Goal: Task Accomplishment & Management: Use online tool/utility

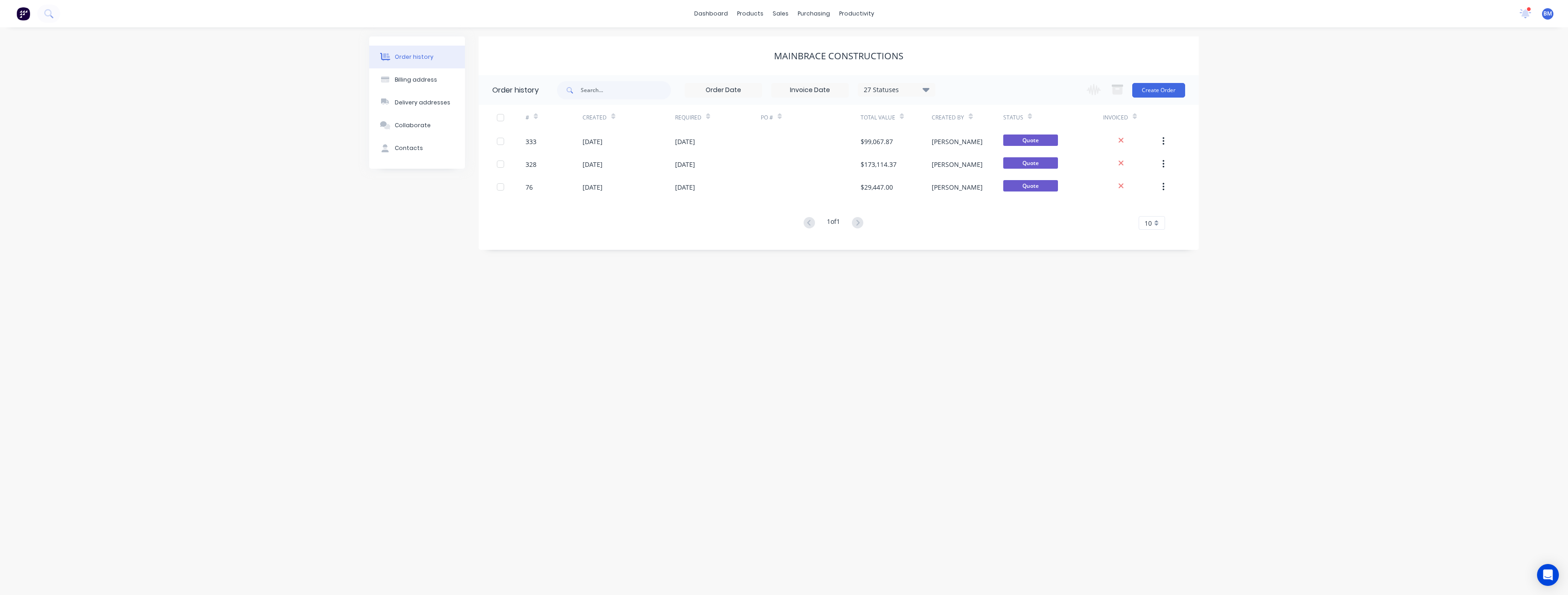
drag, startPoint x: 217, startPoint y: 229, endPoint x: 253, endPoint y: 202, distance: 45.0
click at [229, 214] on div "Order history Billing address Delivery addresses Collaborate Contacts Mainbrace…" at bounding box center [784, 312] width 1568 height 568
click at [871, 57] on link "Planner" at bounding box center [891, 62] width 121 height 18
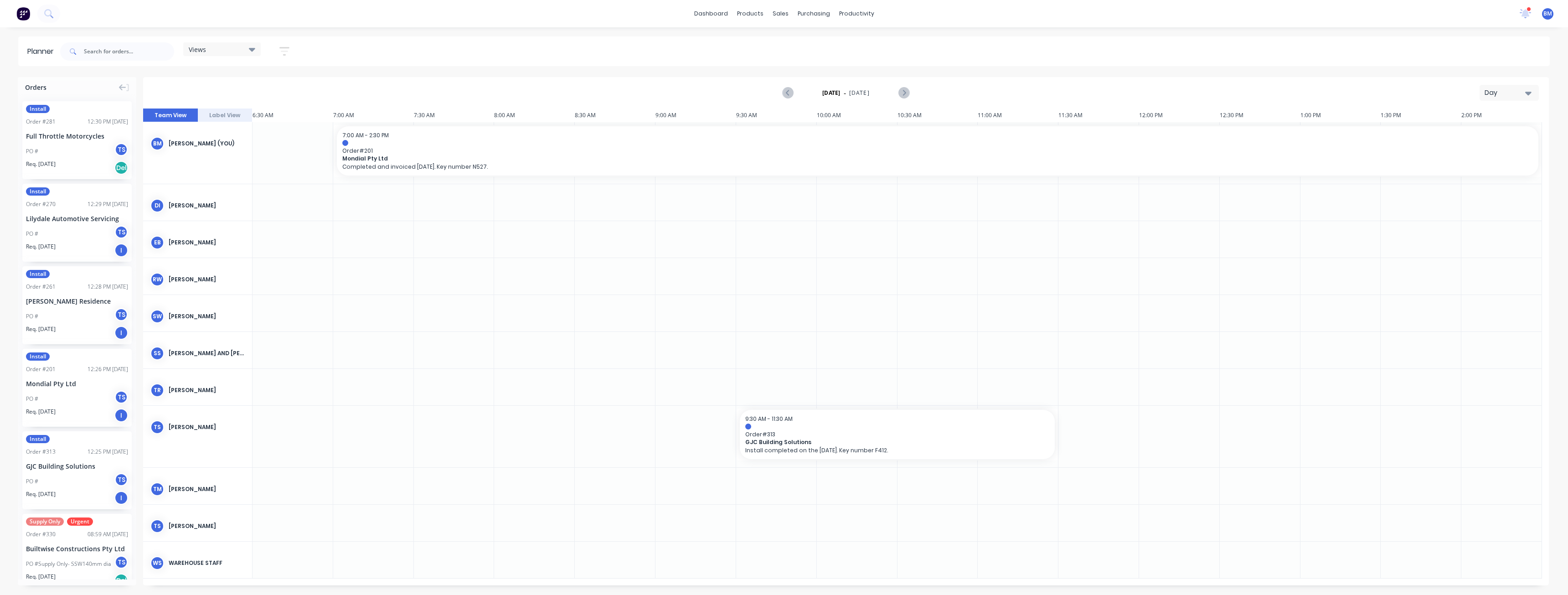
click at [1495, 92] on div "Day" at bounding box center [1505, 92] width 41 height 9
click at [1475, 153] on div "Month" at bounding box center [1493, 154] width 90 height 18
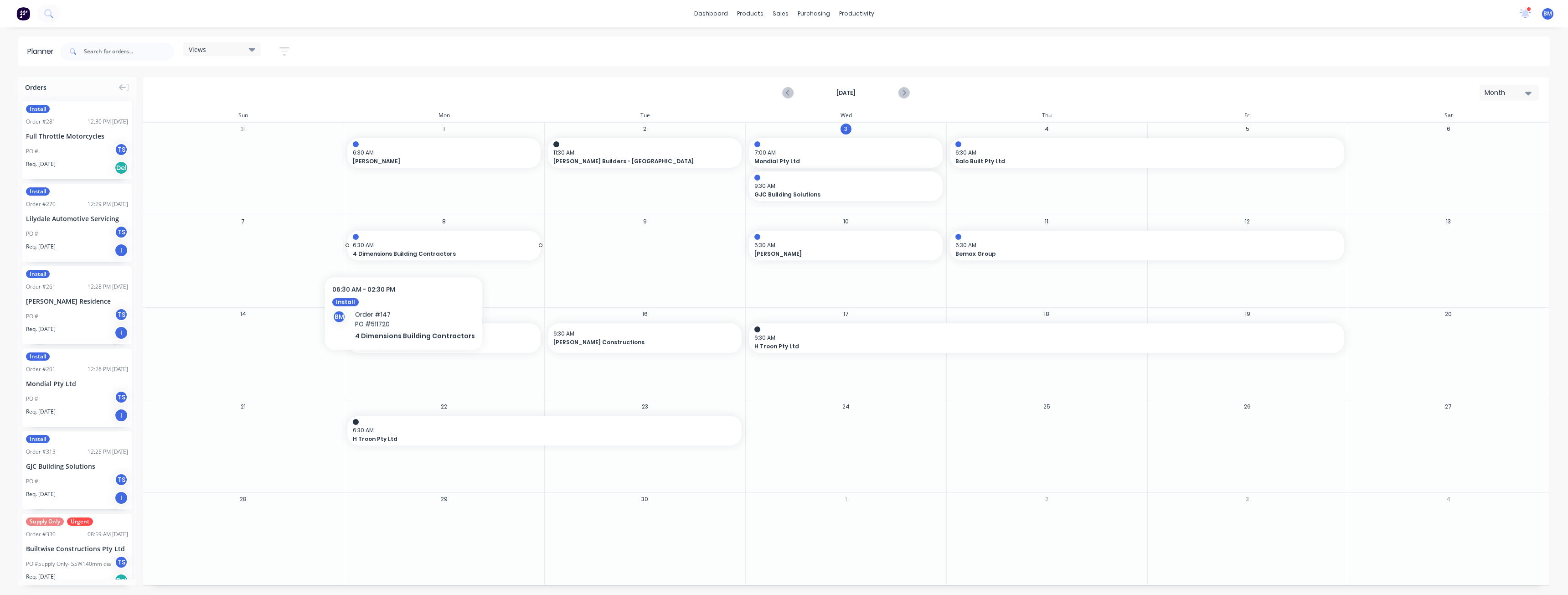
click at [400, 249] on span "6:30 AM" at bounding box center [442, 245] width 178 height 8
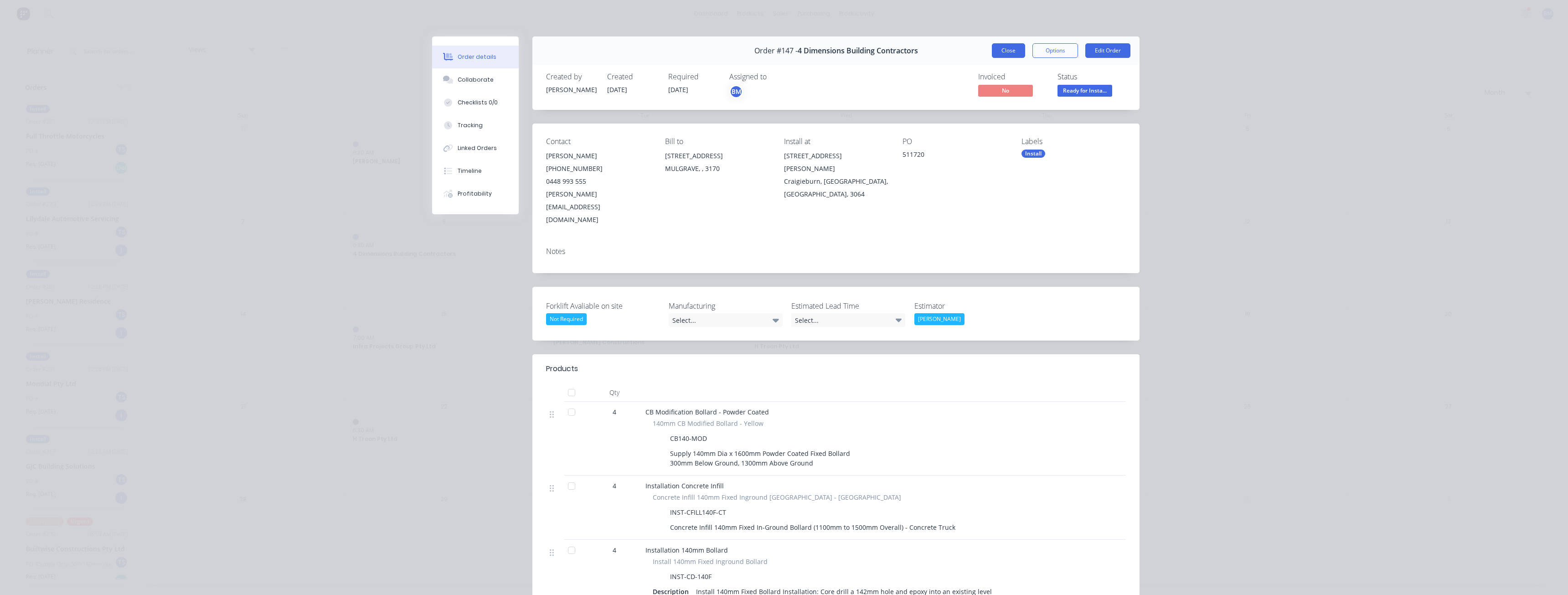
click at [1008, 49] on button "Close" at bounding box center [1008, 51] width 33 height 15
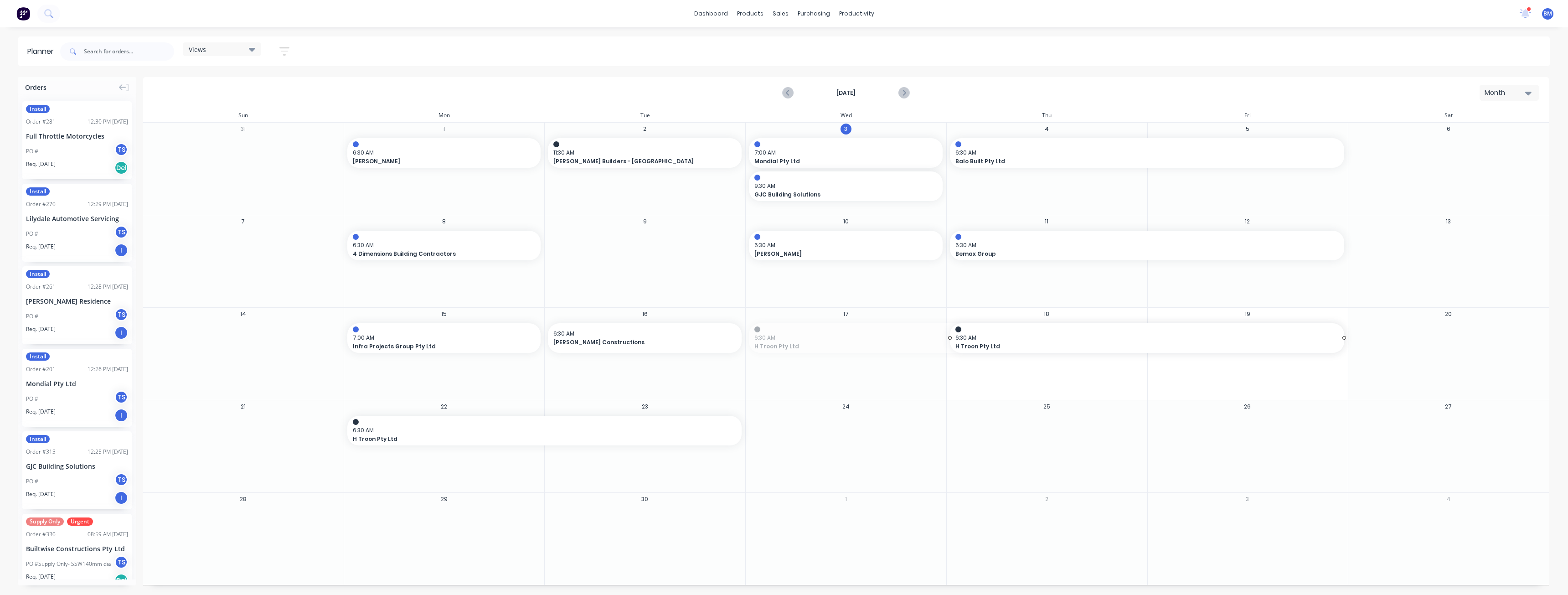
drag, startPoint x: 749, startPoint y: 339, endPoint x: 953, endPoint y: 334, distance: 204.1
drag, startPoint x: 399, startPoint y: 237, endPoint x: 809, endPoint y: 337, distance: 422.0
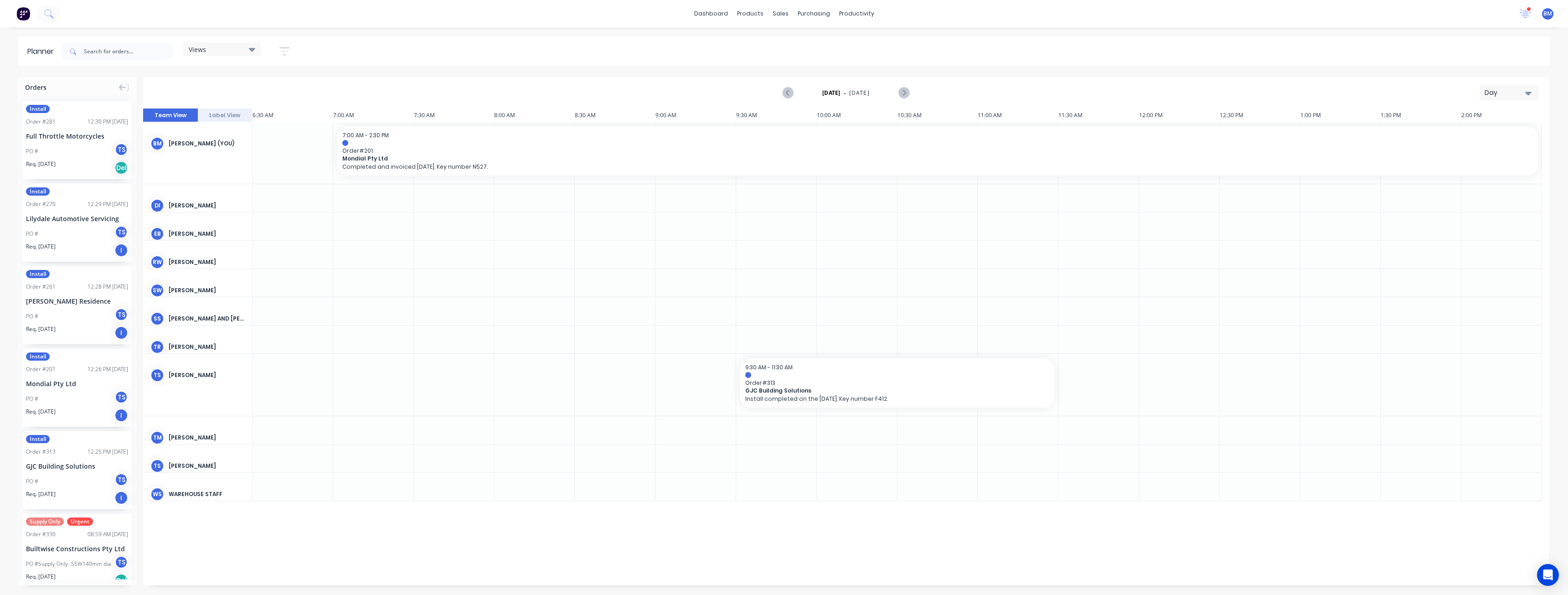
click at [1491, 92] on div "Day" at bounding box center [1505, 92] width 41 height 9
click at [1465, 148] on div "Month" at bounding box center [1493, 154] width 90 height 18
